Goal: Information Seeking & Learning: Learn about a topic

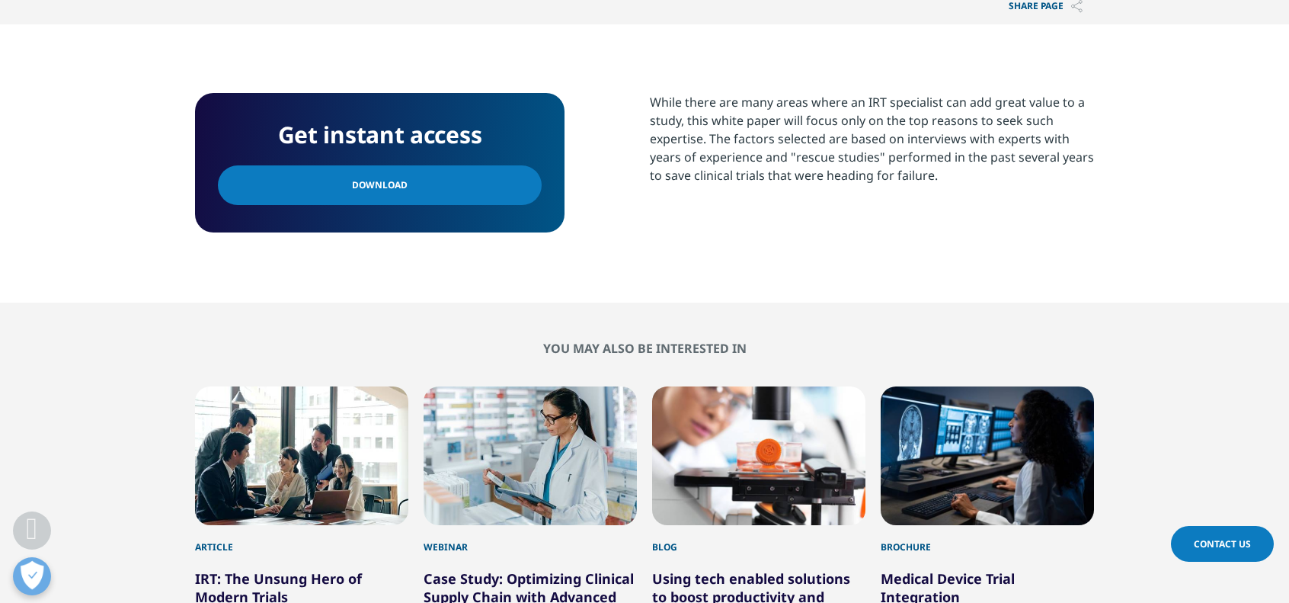
scroll to position [576, 0]
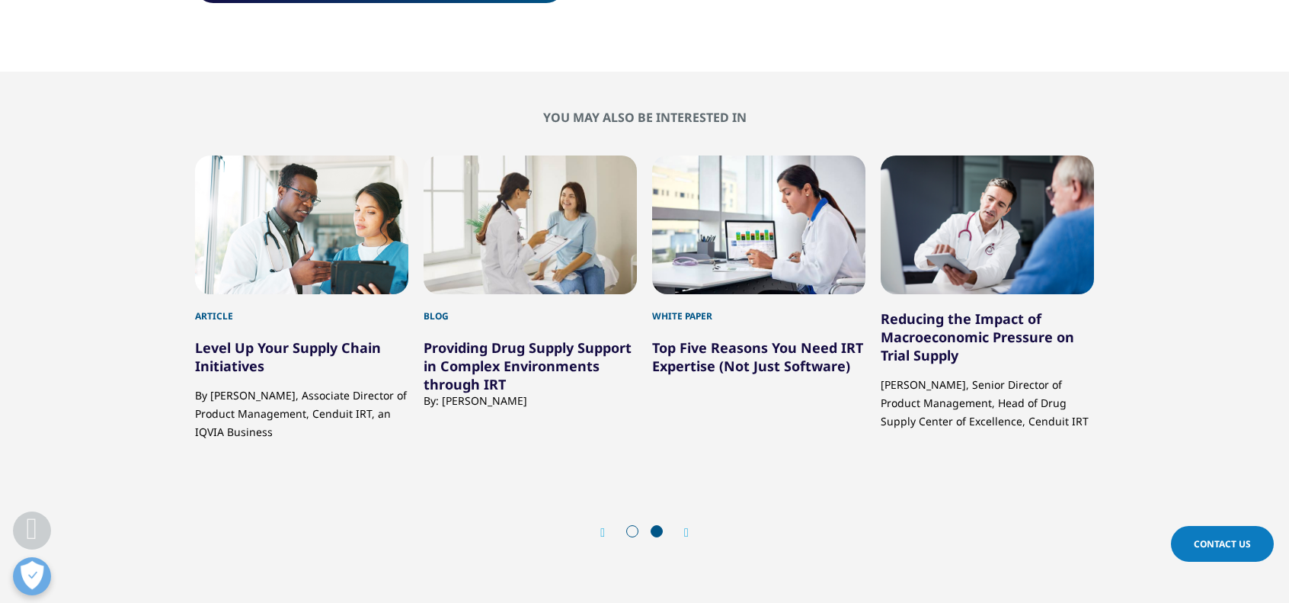
scroll to position [827, 0]
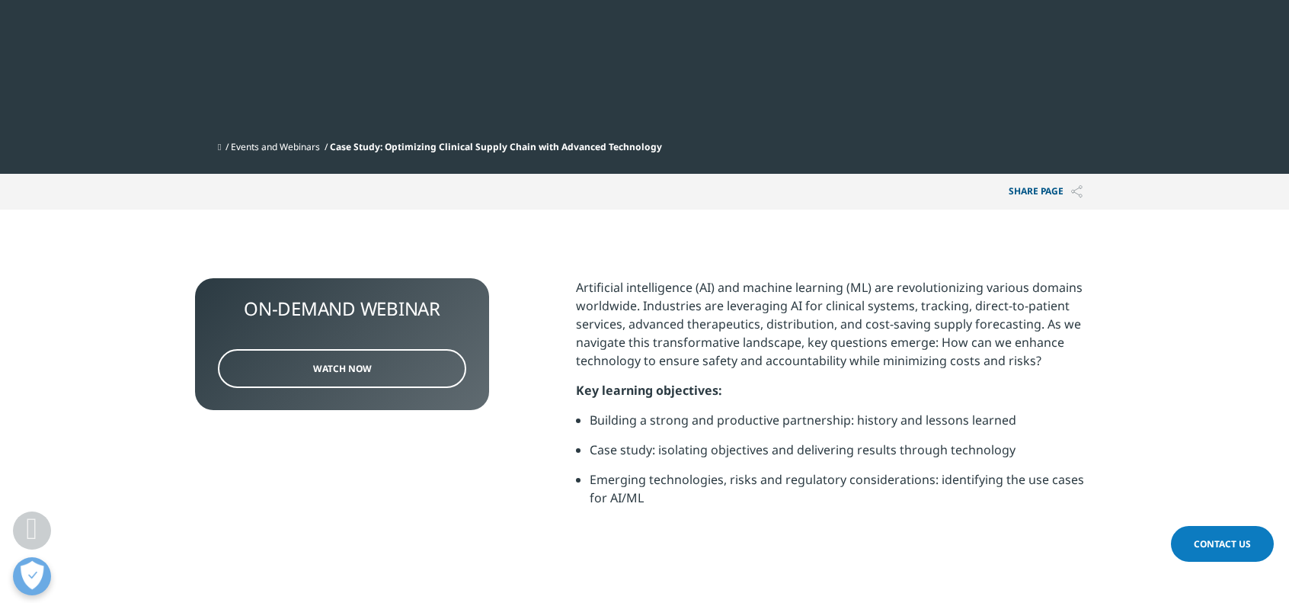
scroll to position [404, 0]
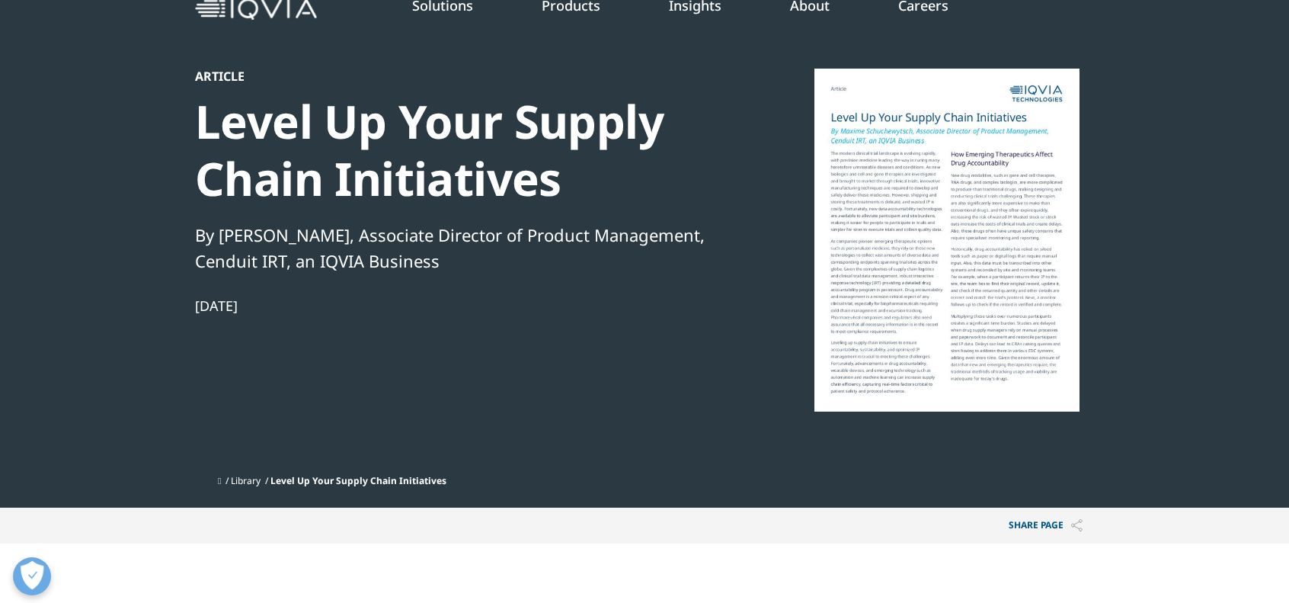
scroll to position [78, 0]
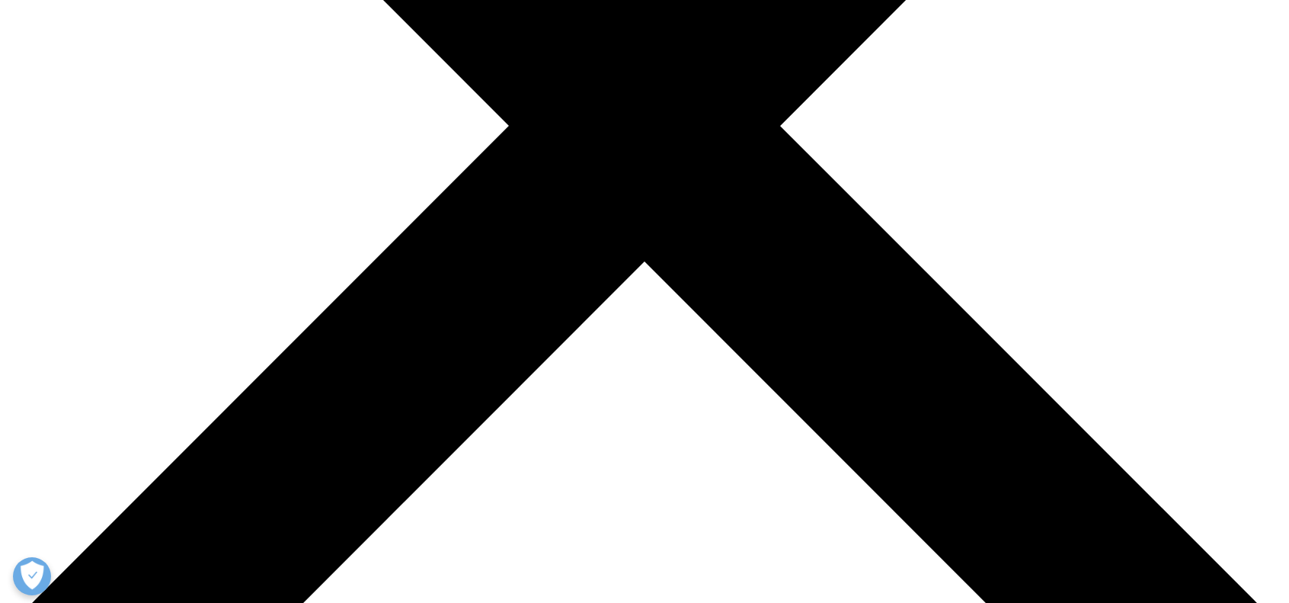
scroll to position [732, 0]
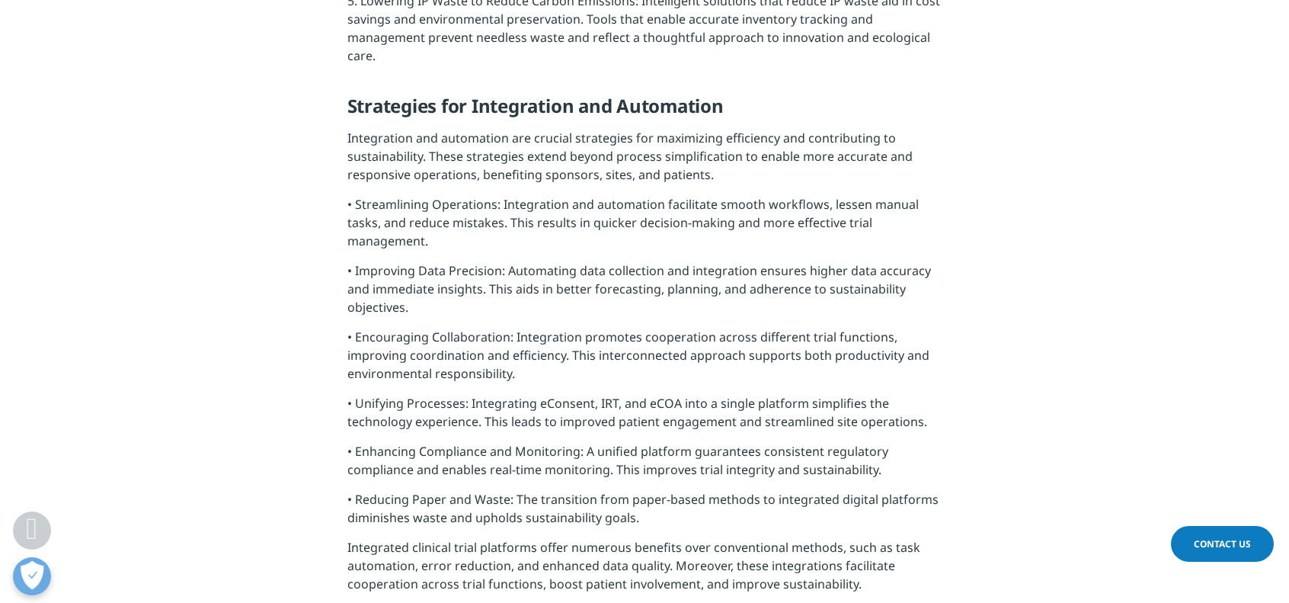
scroll to position [2137, 0]
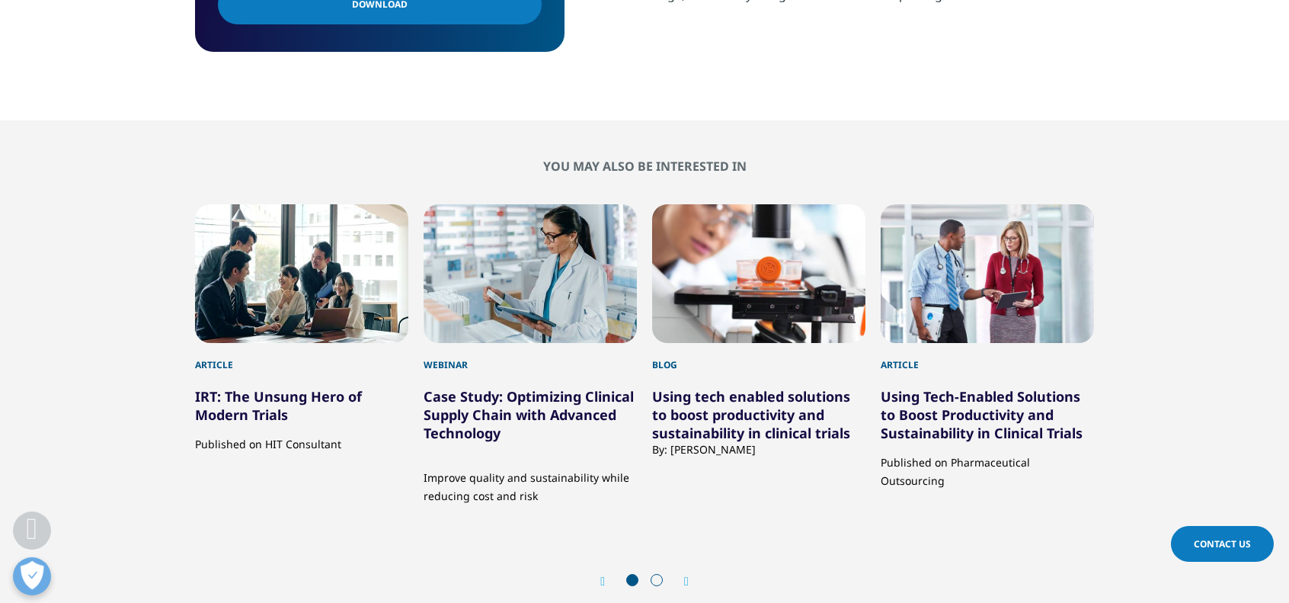
scroll to position [887, 0]
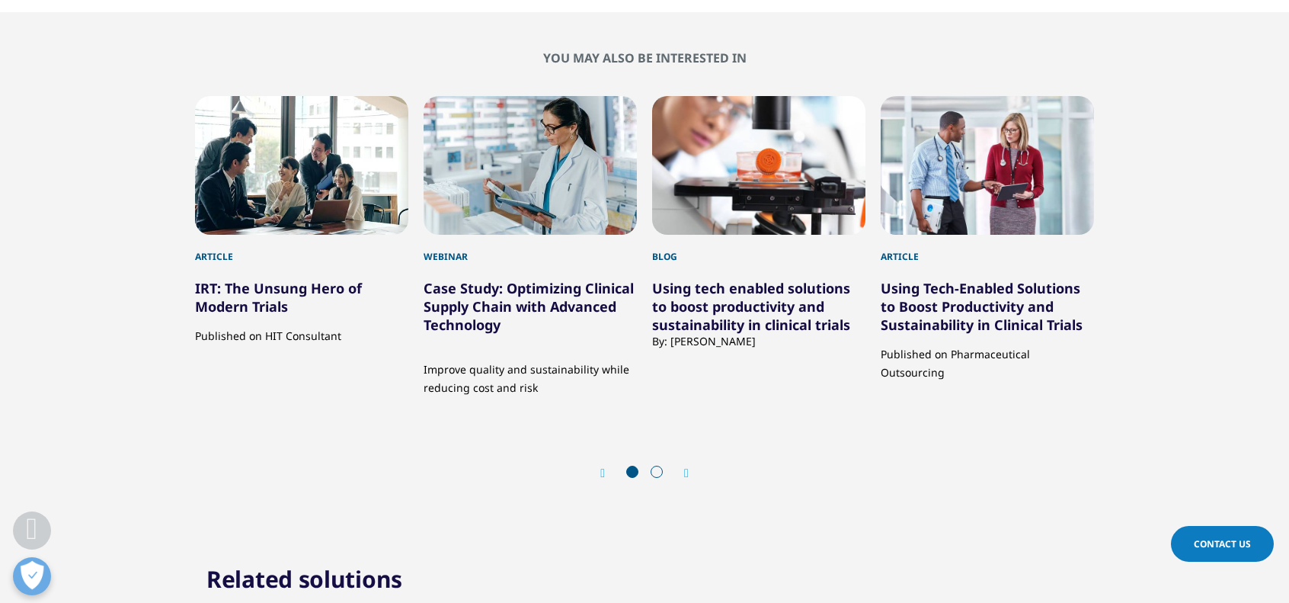
click at [257, 225] on div "1 / 8" at bounding box center [301, 165] width 213 height 139
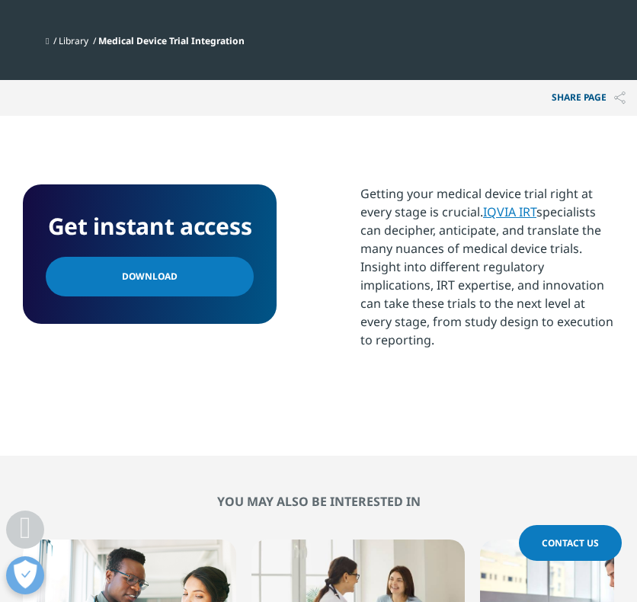
scroll to position [203, 591]
